Goal: Task Accomplishment & Management: Manage account settings

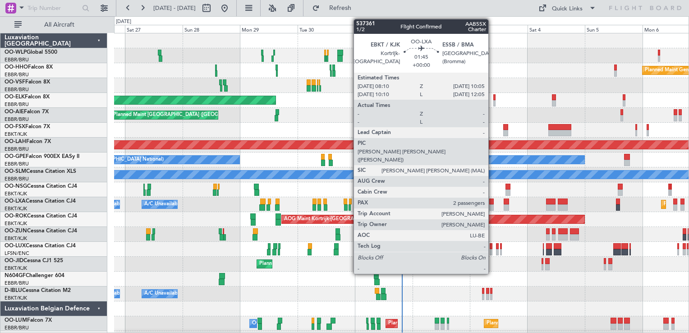
click at [492, 206] on div at bounding box center [491, 207] width 5 height 6
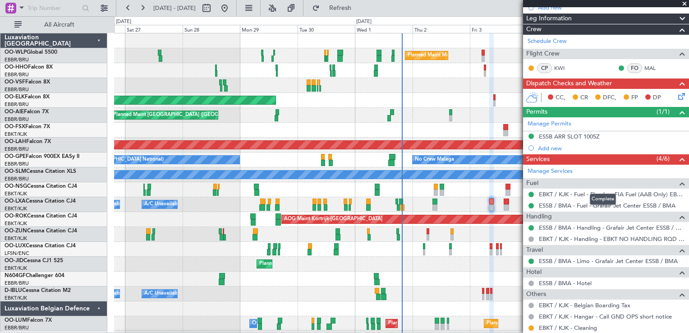
scroll to position [207, 0]
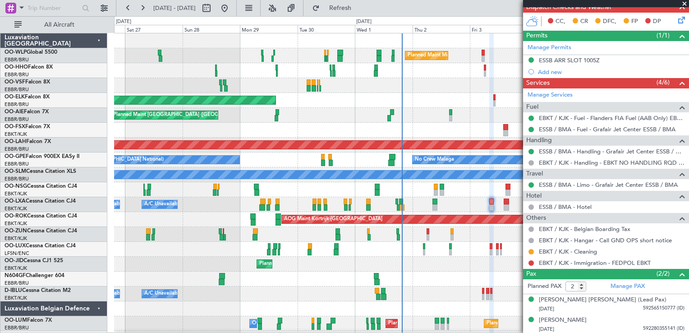
click at [512, 208] on div "Planned Maint Kortrijk-[GEOGRAPHIC_DATA] A/C Unavailable [GEOGRAPHIC_DATA] ([GE…" at bounding box center [401, 204] width 574 height 15
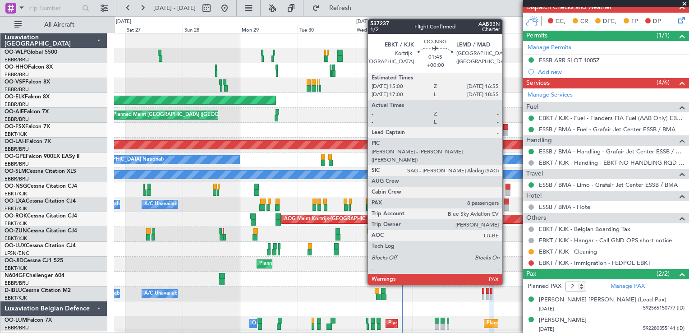
click at [506, 188] on div at bounding box center [507, 187] width 5 height 6
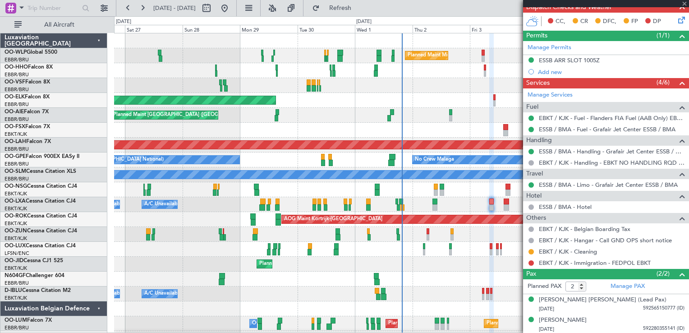
type input "8"
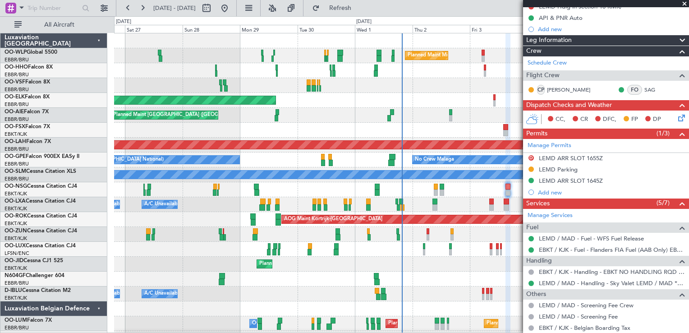
scroll to position [0, 0]
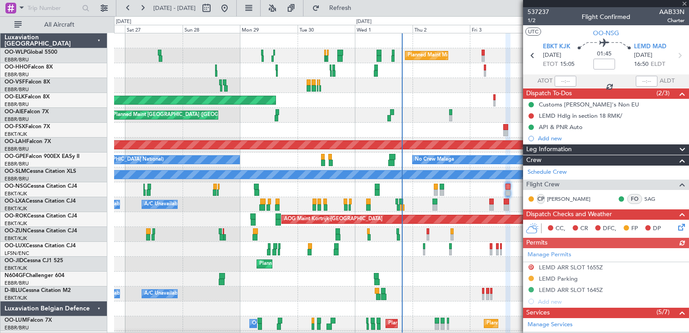
click at [559, 288] on div "Manage Permits D LEMD ARR SLOT 1655Z [GEOGRAPHIC_DATA] [GEOGRAPHIC_DATA] ARR SL…" at bounding box center [606, 277] width 166 height 59
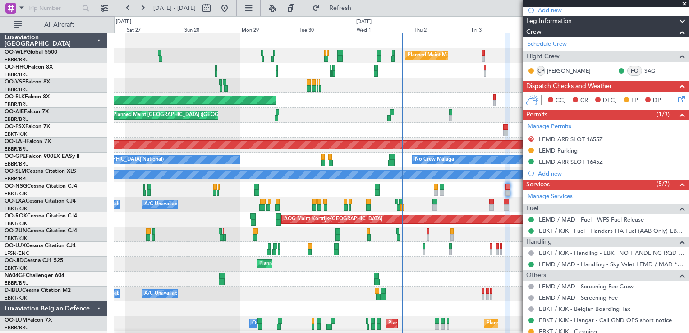
scroll to position [137, 0]
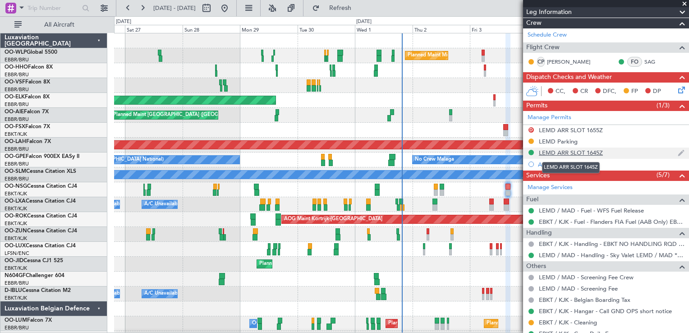
click at [592, 152] on div "LEMD ARR SLOT 1645Z" at bounding box center [571, 153] width 64 height 8
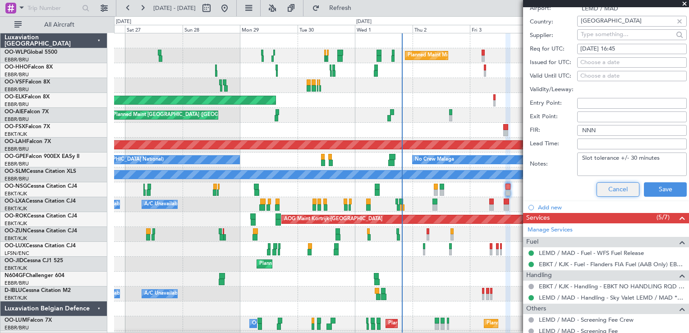
click at [616, 189] on button "Cancel" at bounding box center [618, 189] width 43 height 14
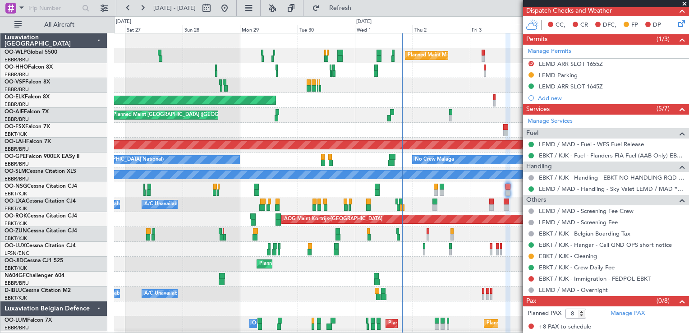
scroll to position [202, 0]
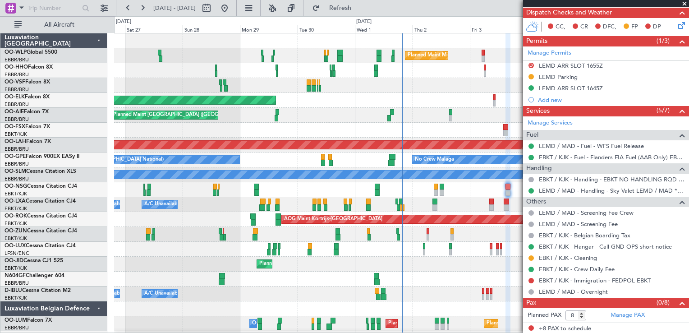
click at [476, 278] on div at bounding box center [401, 278] width 574 height 15
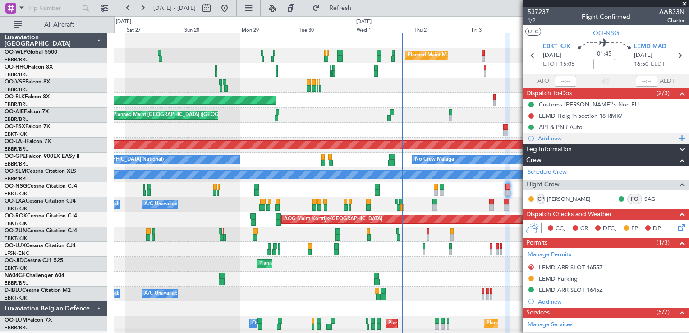
click at [548, 138] on div "Add new" at bounding box center [607, 138] width 138 height 8
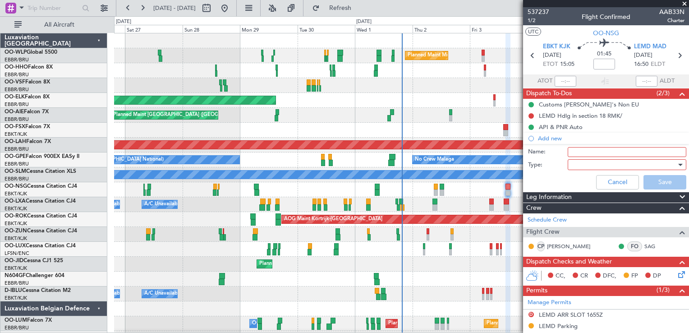
click at [575, 155] on input "Name:" at bounding box center [627, 152] width 119 height 10
type input "FPL in FF"
click at [583, 166] on div at bounding box center [623, 165] width 105 height 14
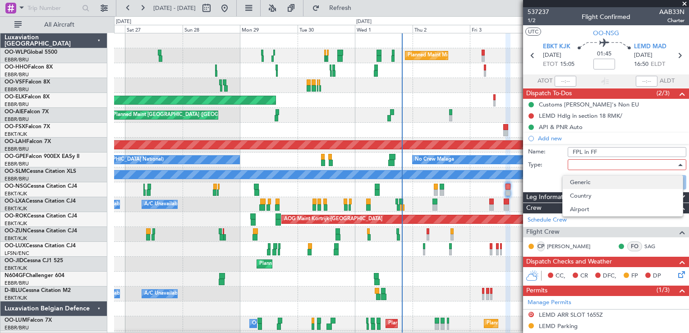
click at [585, 184] on span "Generic" at bounding box center [623, 182] width 106 height 14
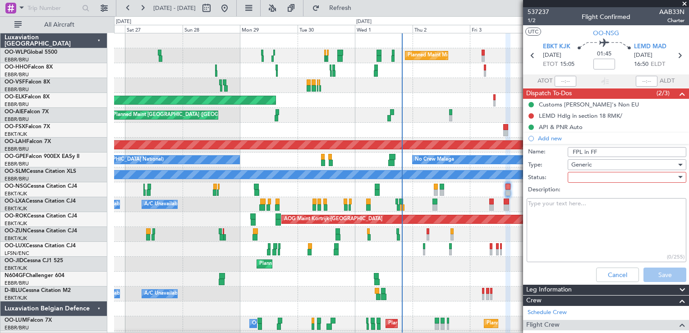
click at [591, 175] on div at bounding box center [623, 177] width 105 height 14
click at [582, 195] on span "Not Started" at bounding box center [623, 195] width 106 height 14
click at [663, 271] on button "Save" at bounding box center [664, 274] width 43 height 14
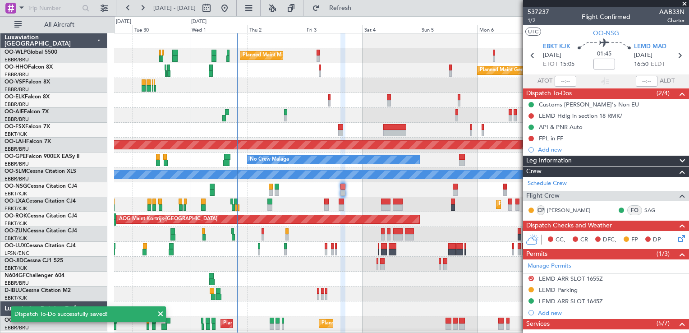
click at [322, 96] on div "Planned Maint Kortrijk-[GEOGRAPHIC_DATA]" at bounding box center [401, 100] width 574 height 15
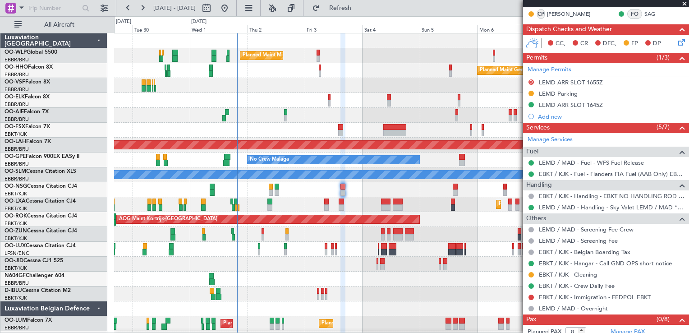
scroll to position [213, 0]
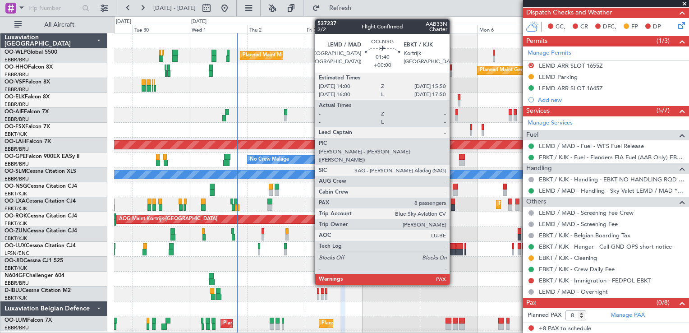
click at [454, 190] on div at bounding box center [455, 192] width 5 height 6
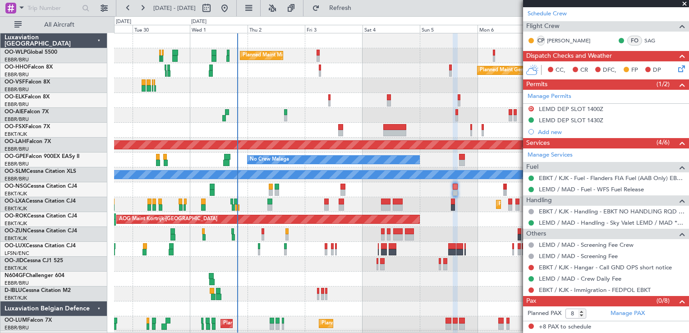
scroll to position [0, 0]
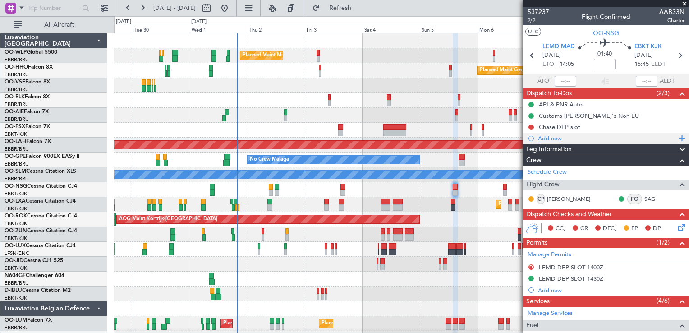
click at [551, 140] on div "Add new" at bounding box center [607, 138] width 138 height 8
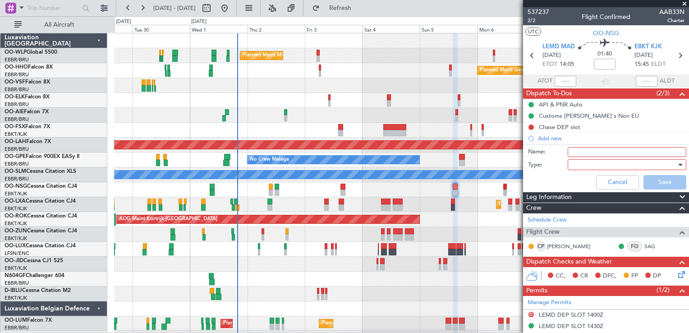
click at [573, 152] on input "Name:" at bounding box center [627, 152] width 119 height 10
type input "FPL in FF"
click at [588, 163] on div at bounding box center [623, 165] width 105 height 14
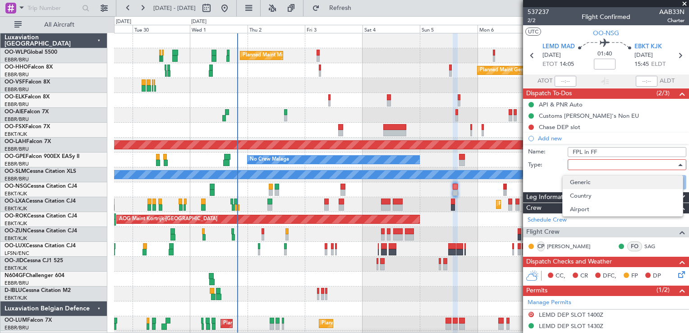
click at [589, 180] on span "Generic" at bounding box center [623, 182] width 106 height 14
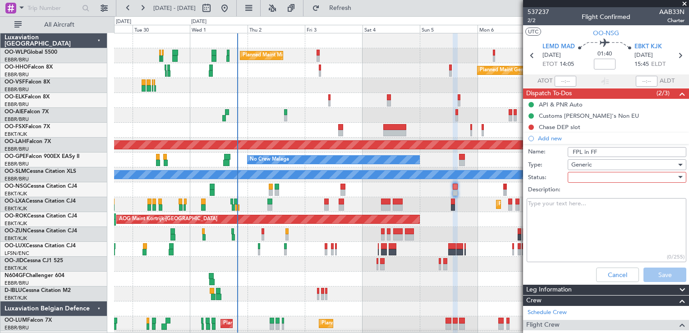
click at [598, 176] on div at bounding box center [623, 177] width 105 height 14
click at [601, 196] on span "Not Started" at bounding box center [623, 195] width 106 height 14
click at [658, 275] on button "Save" at bounding box center [664, 274] width 43 height 14
